Goal: Find specific page/section: Find specific page/section

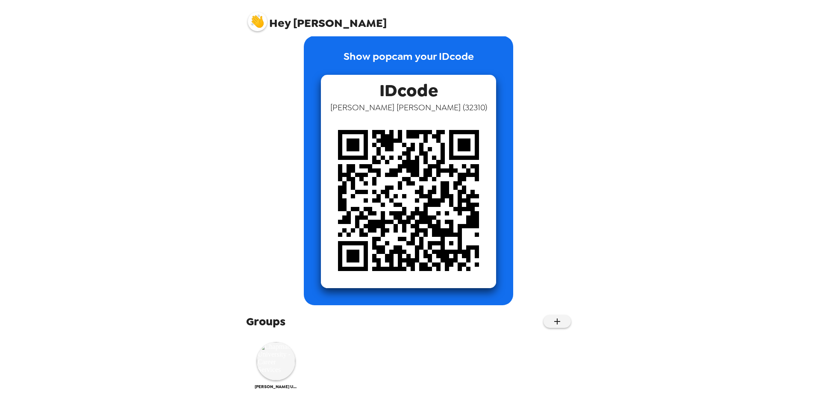
scroll to position [25, 0]
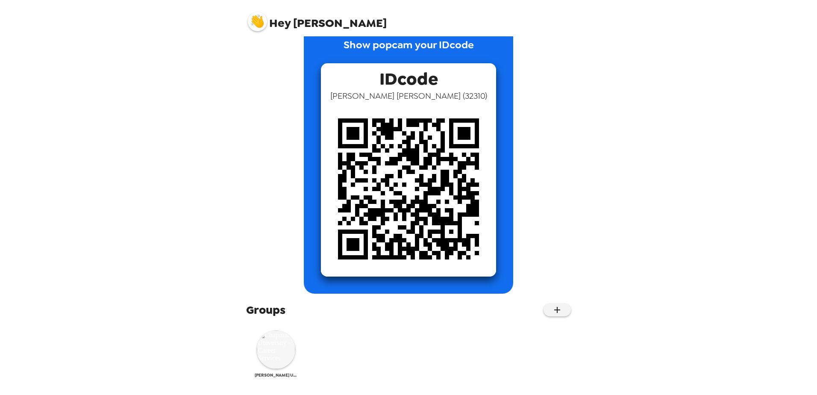
click at [275, 340] on img at bounding box center [276, 349] width 38 height 38
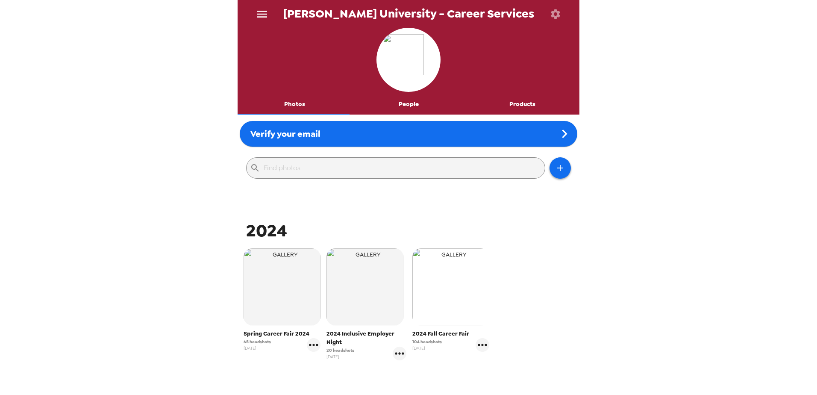
click at [453, 287] on img "button" at bounding box center [450, 286] width 77 height 77
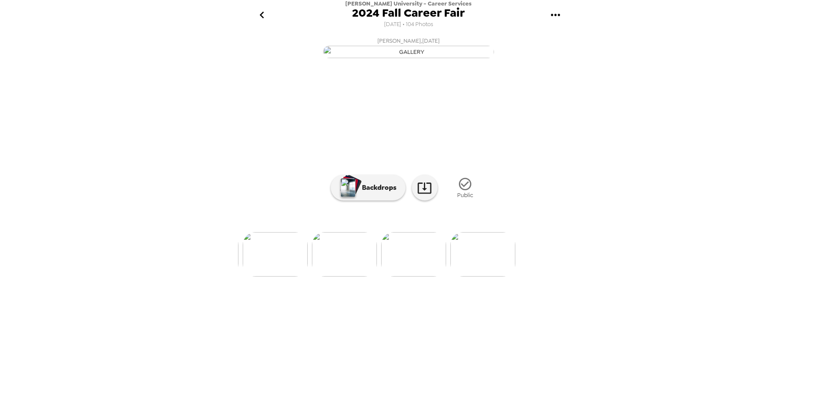
scroll to position [0, 7127]
